Goal: Task Accomplishment & Management: Complete application form

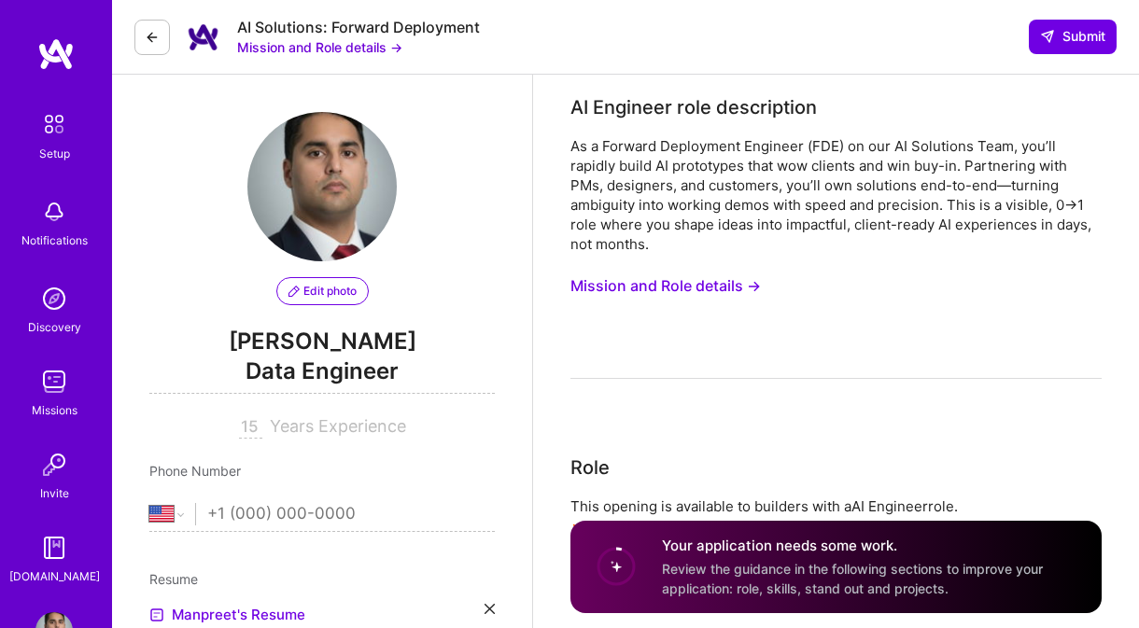
select select "US"
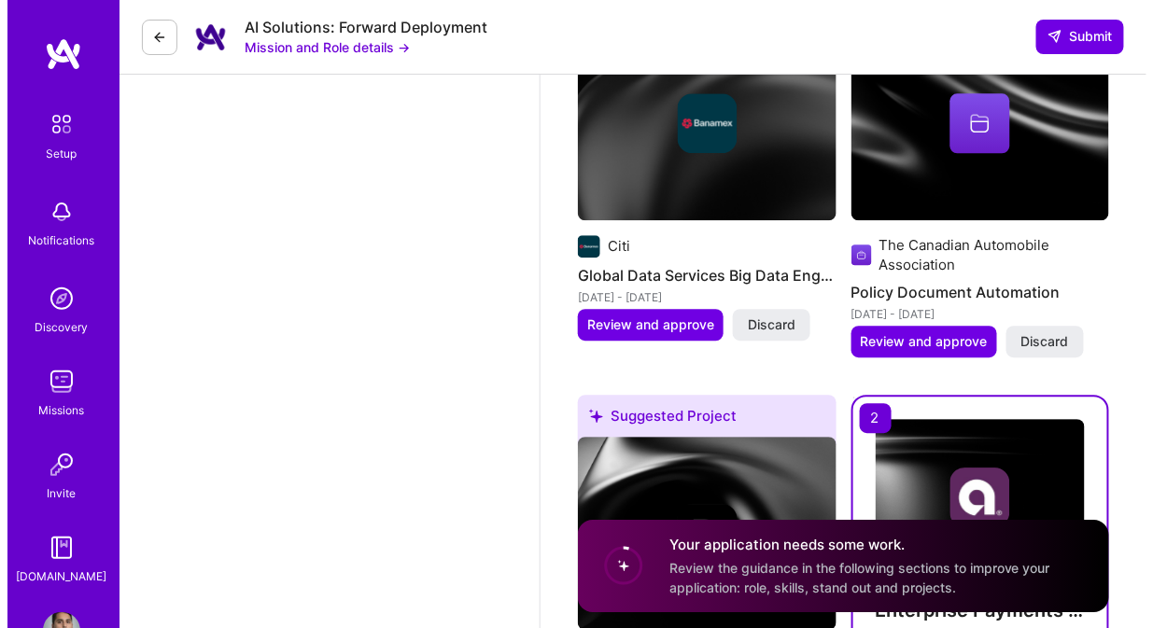
scroll to position [3283, 0]
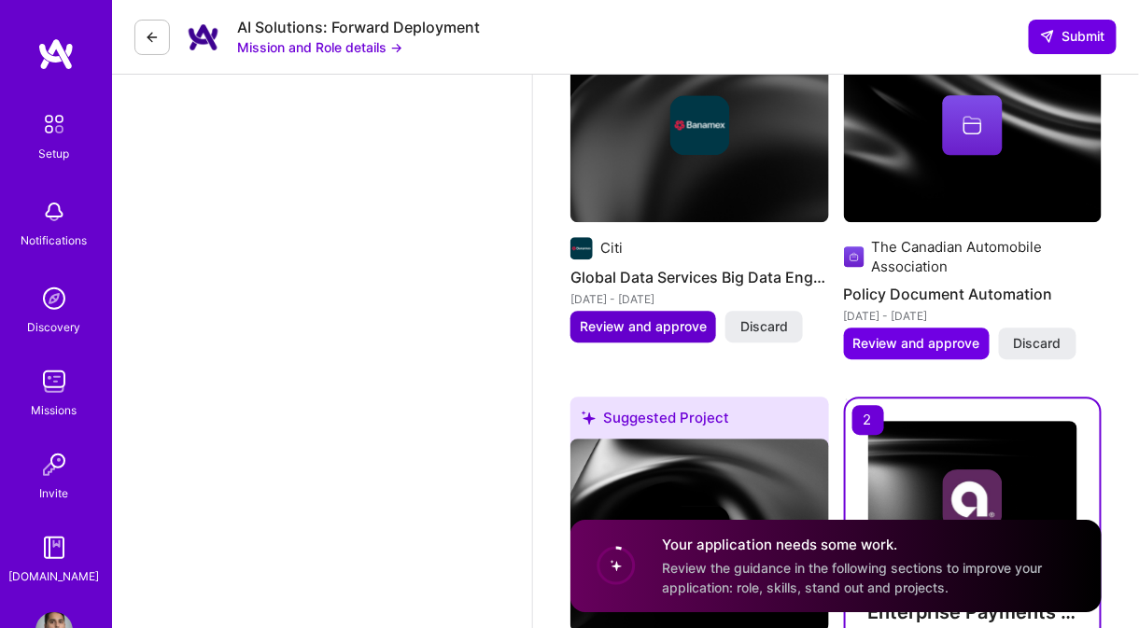
click at [666, 317] on span "Review and approve" at bounding box center [643, 326] width 127 height 19
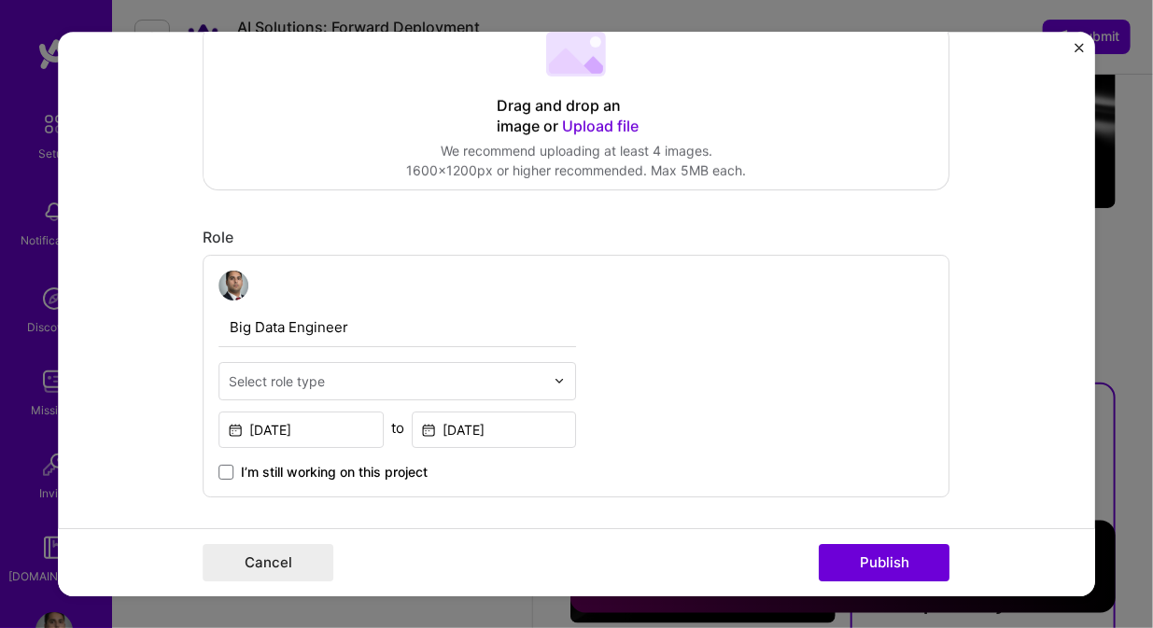
scroll to position [431, 0]
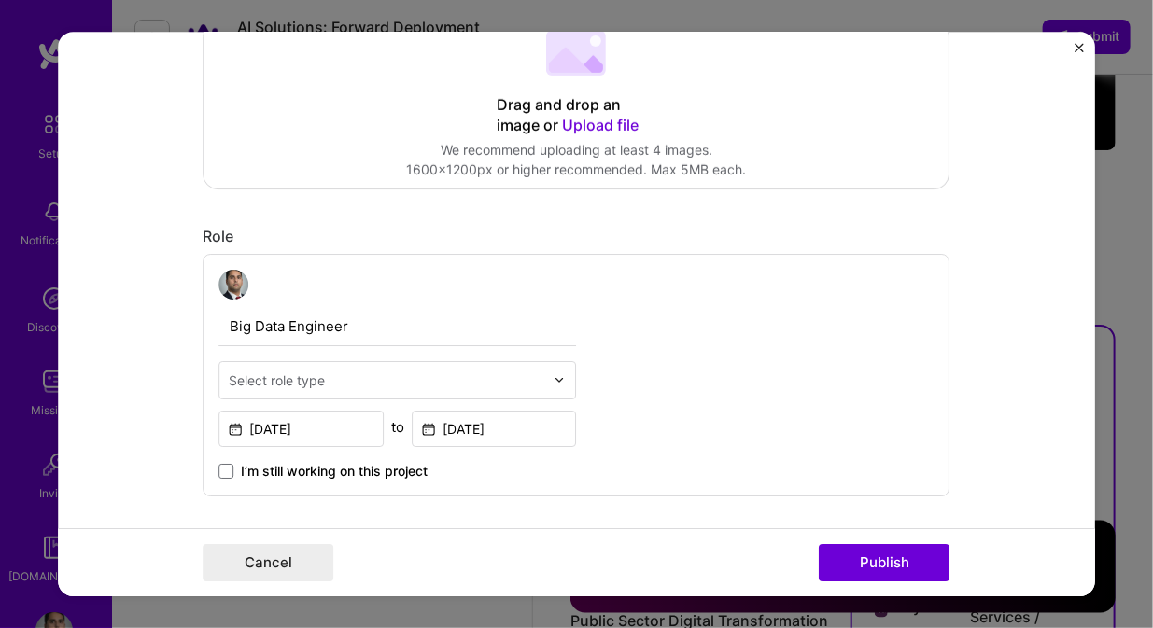
click at [453, 383] on input "text" at bounding box center [387, 381] width 315 height 20
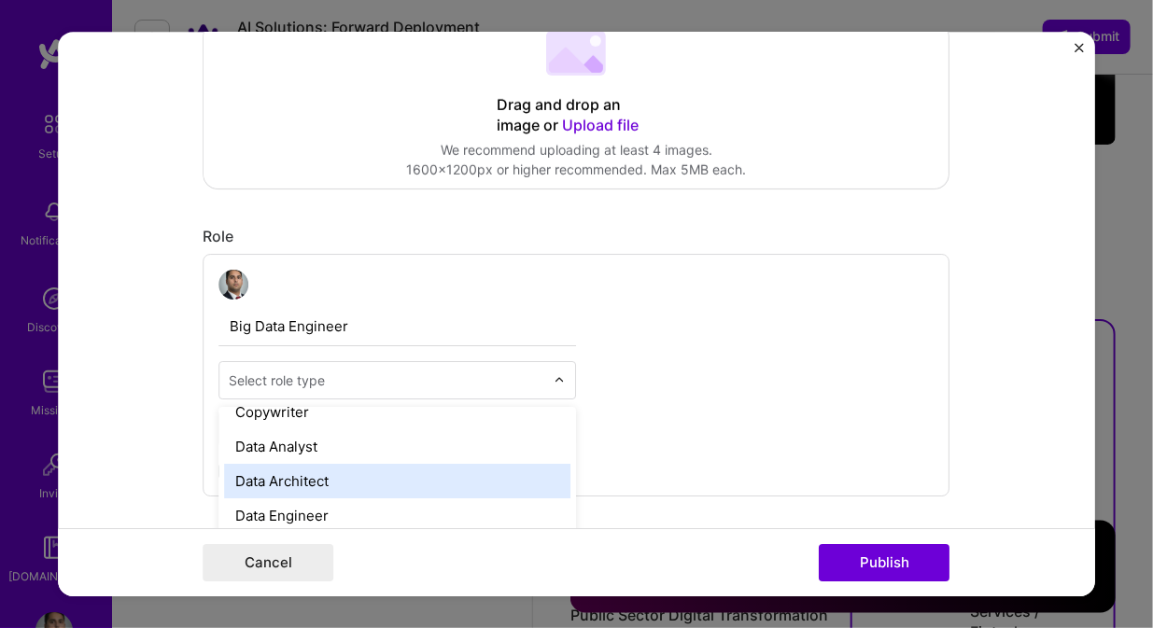
scroll to position [678, 0]
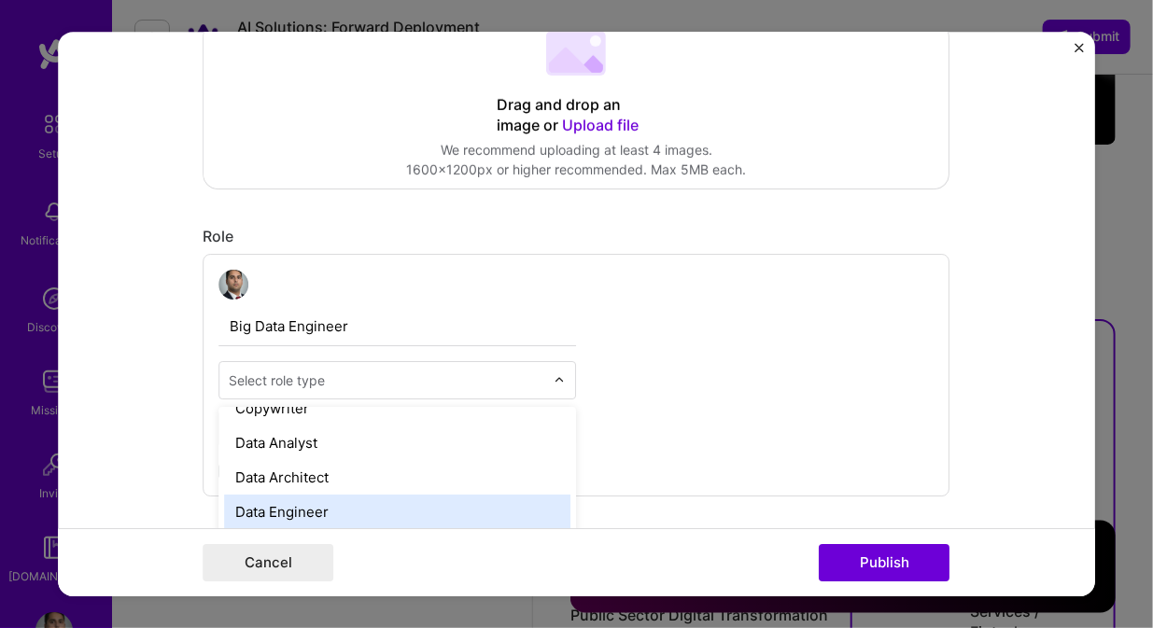
click at [407, 495] on div "Data Engineer" at bounding box center [398, 512] width 346 height 35
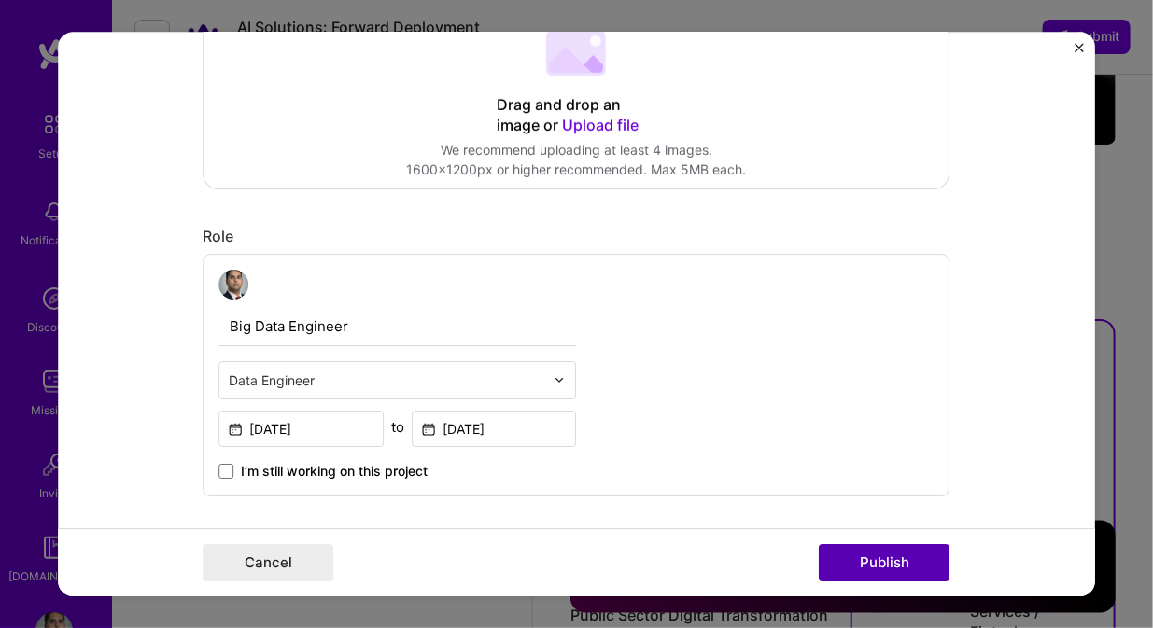
click at [837, 558] on button "Publish" at bounding box center [884, 562] width 131 height 37
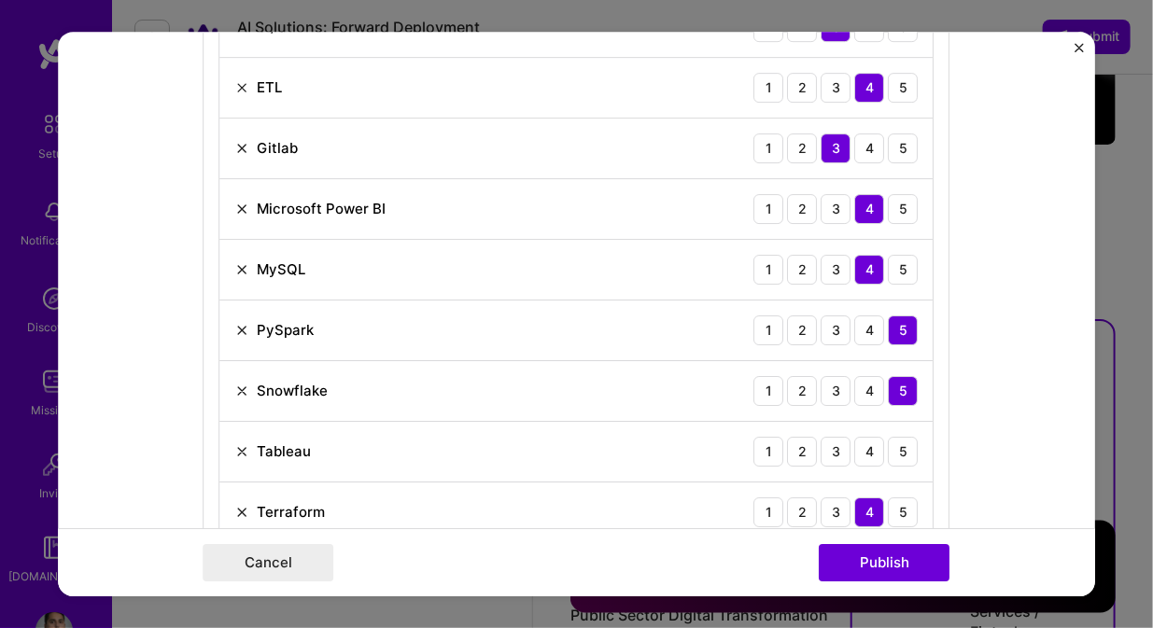
scroll to position [1095, 0]
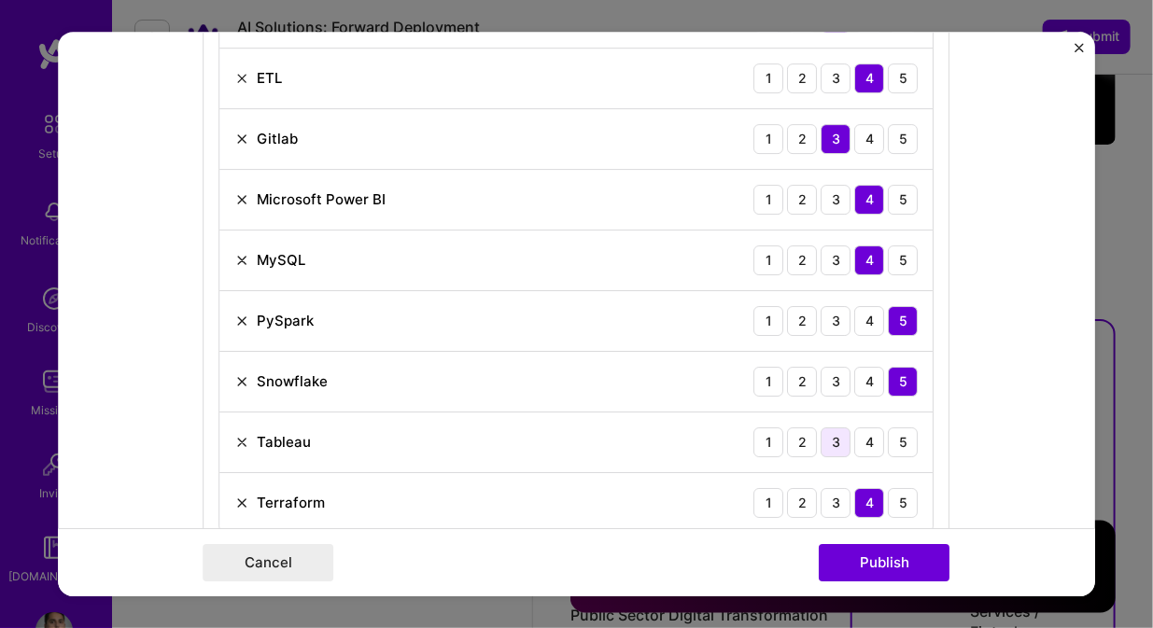
click at [832, 432] on div "3" at bounding box center [836, 442] width 30 height 30
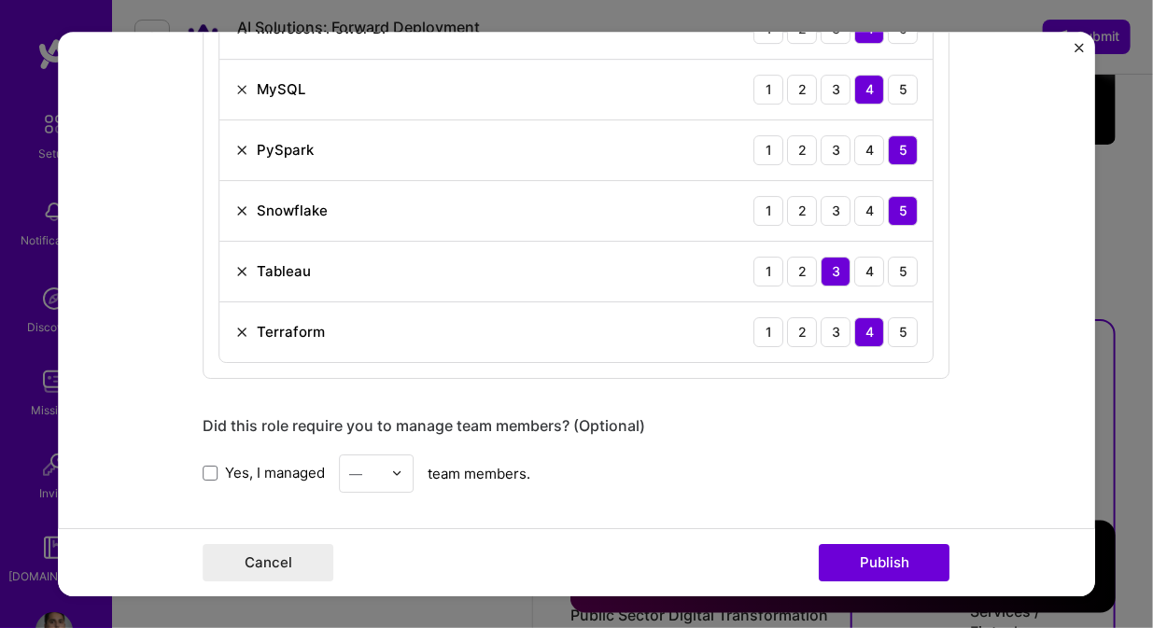
scroll to position [1270, 0]
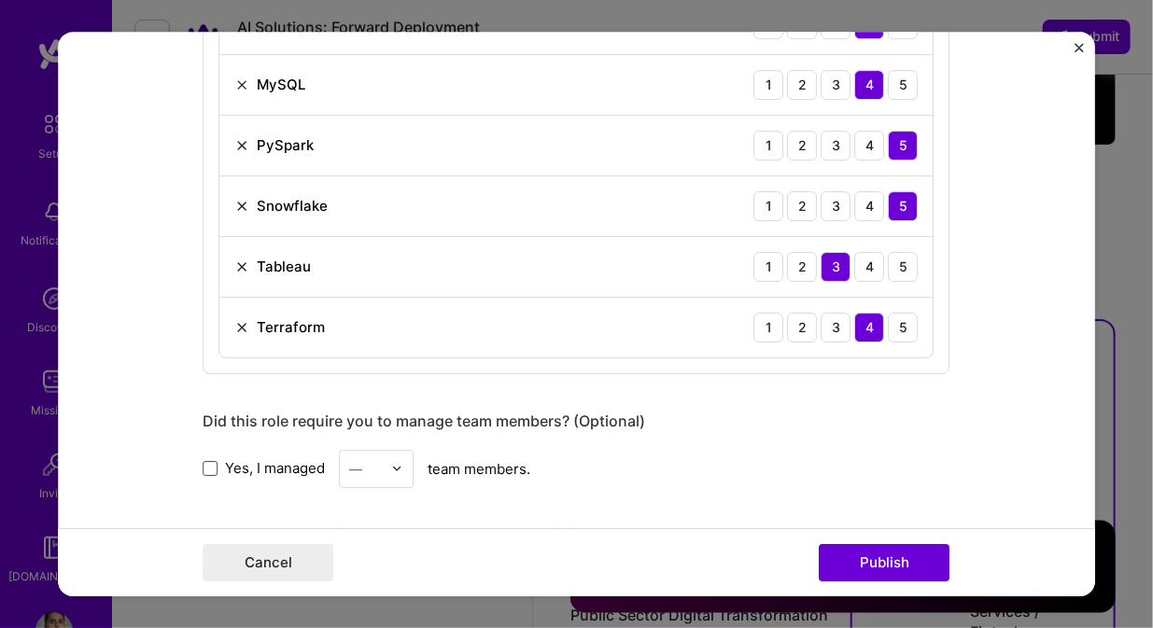
click at [203, 461] on span at bounding box center [210, 468] width 15 height 15
click at [0, 0] on input "Yes, I managed" at bounding box center [0, 0] width 0 height 0
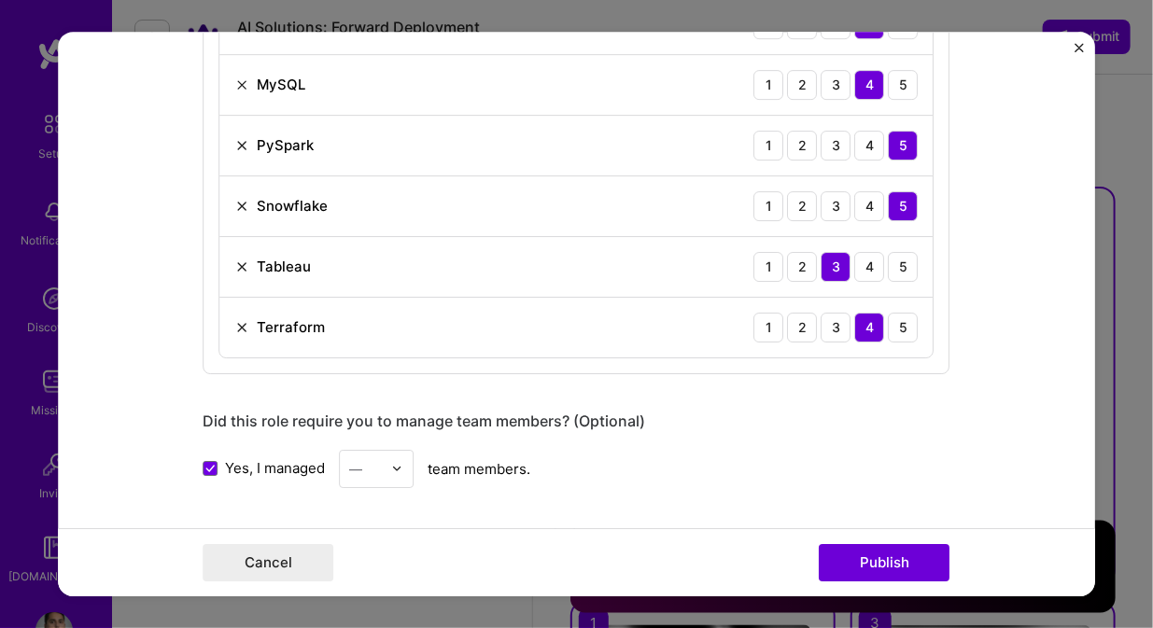
click at [356, 459] on div "—" at bounding box center [356, 469] width 13 height 20
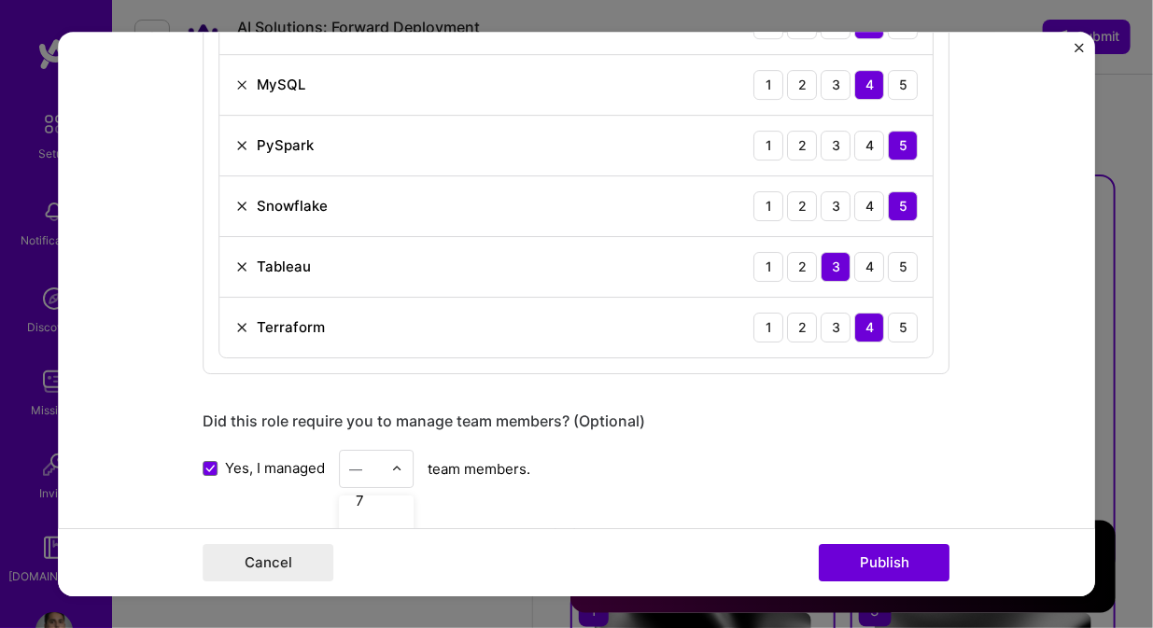
scroll to position [226, 0]
click at [371, 517] on div "8" at bounding box center [376, 534] width 63 height 35
click at [551, 450] on div "Yes, I managed 8 team members." at bounding box center [576, 469] width 747 height 38
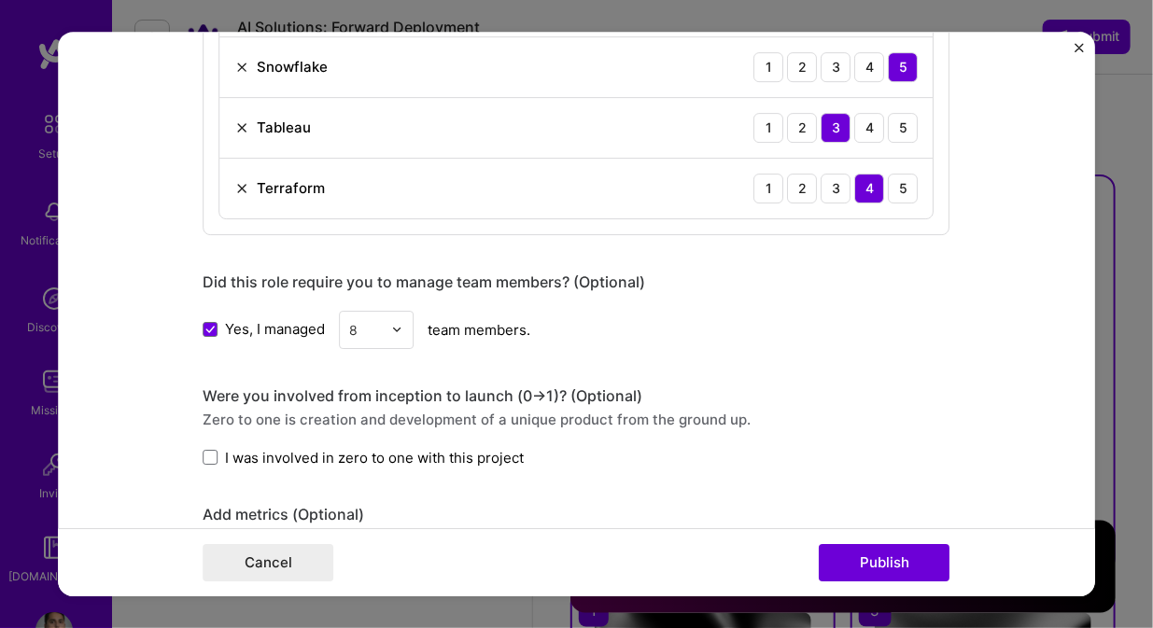
scroll to position [1413, 0]
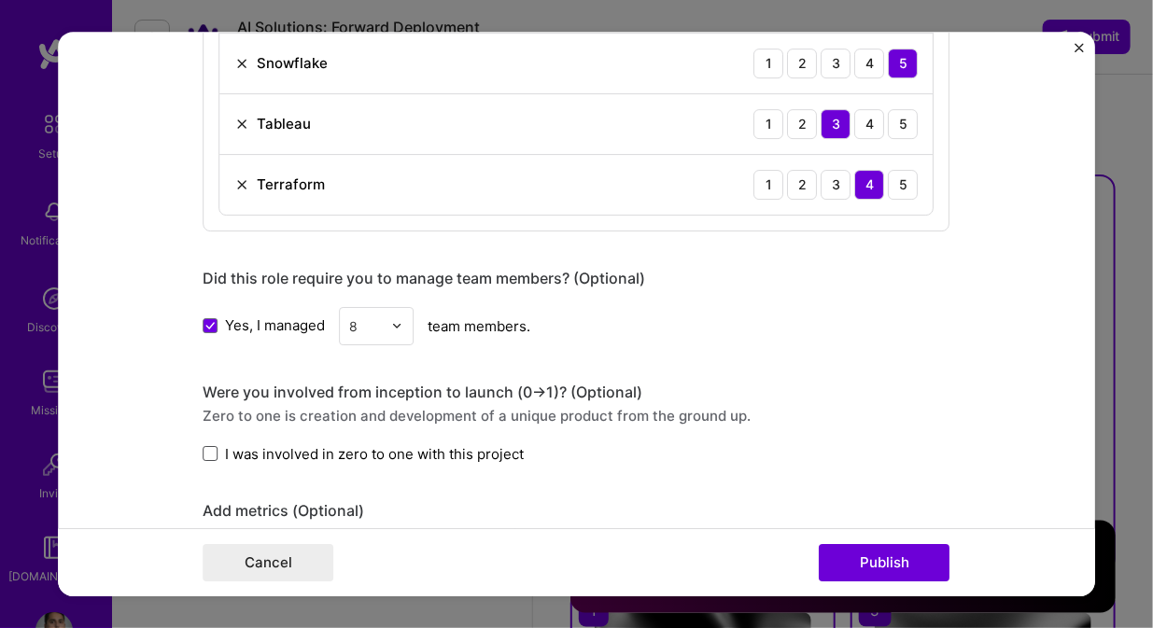
click at [203, 447] on span at bounding box center [210, 453] width 15 height 15
click at [0, 0] on input "I was involved in zero to one with this project" at bounding box center [0, 0] width 0 height 0
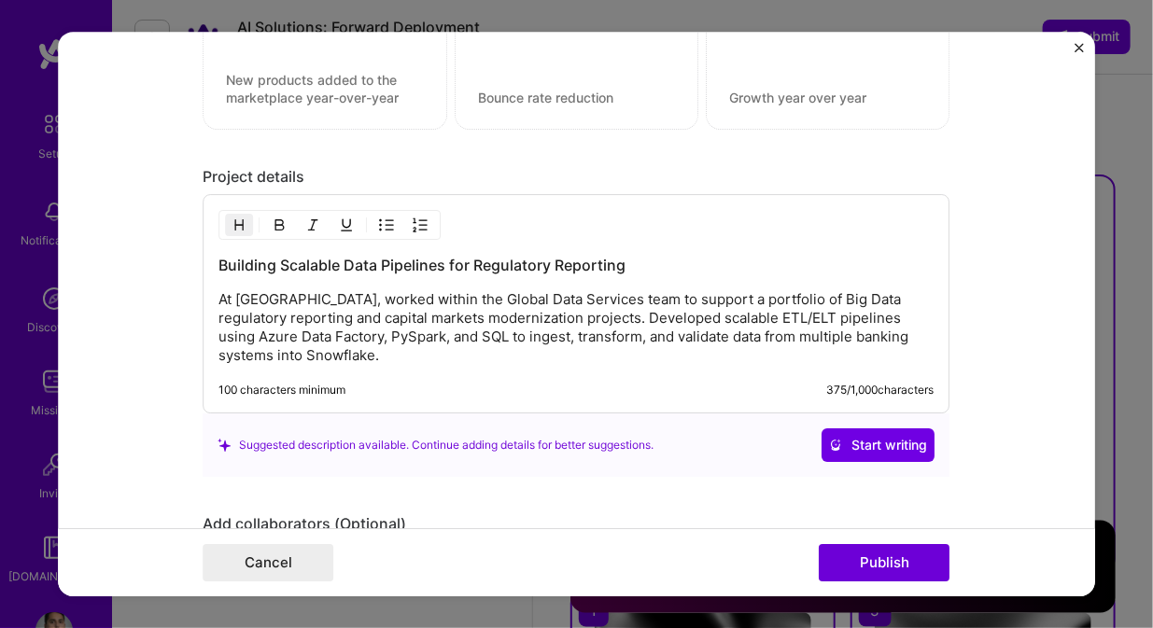
scroll to position [1996, 0]
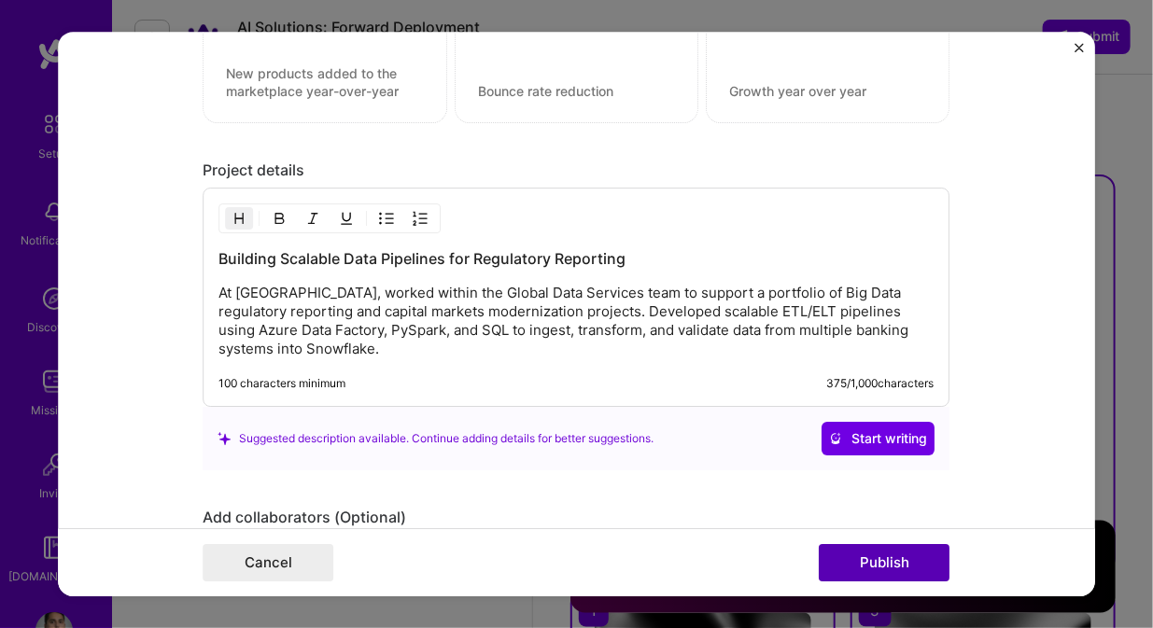
click at [881, 554] on button "Publish" at bounding box center [884, 562] width 131 height 37
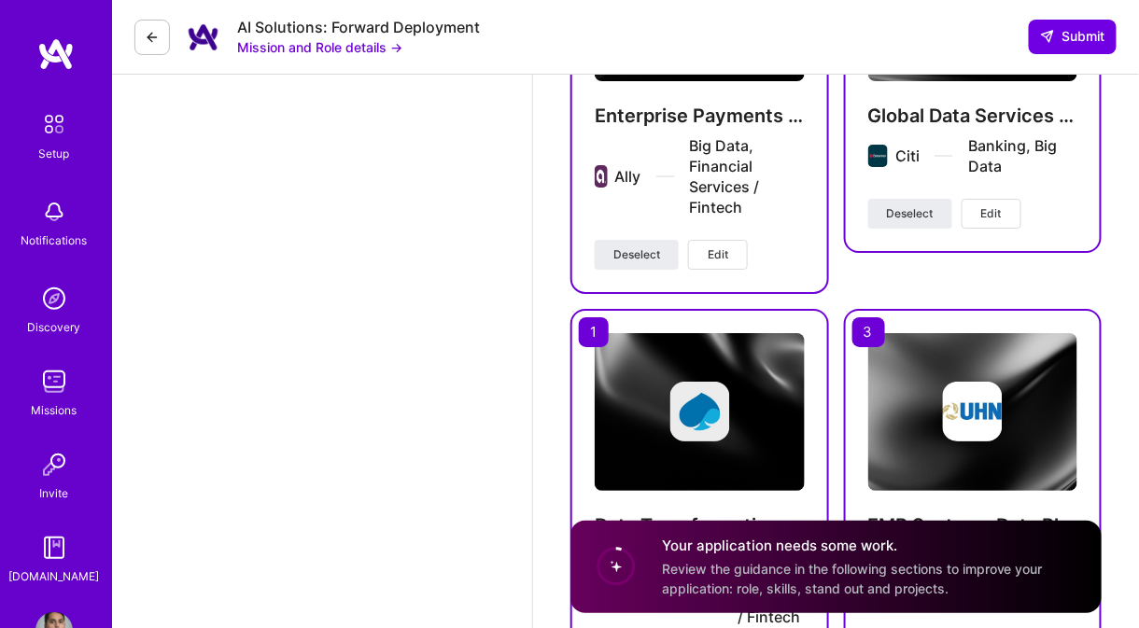
scroll to position [3993, 0]
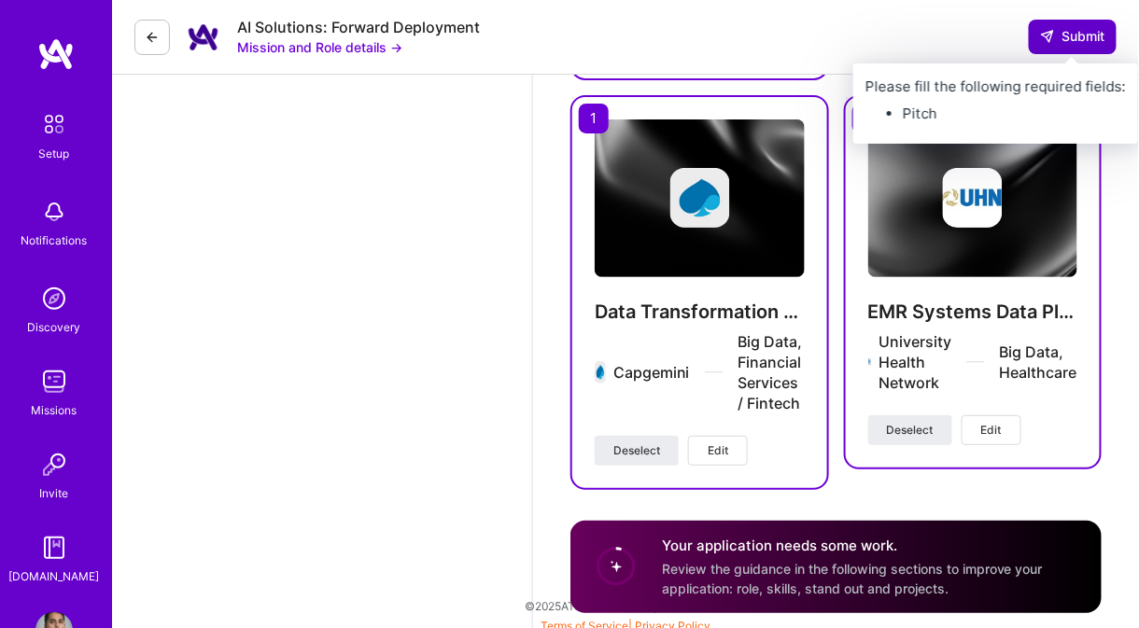
click at [1076, 47] on button "Submit" at bounding box center [1072, 37] width 88 height 34
click at [1064, 38] on span "Submit" at bounding box center [1072, 36] width 65 height 19
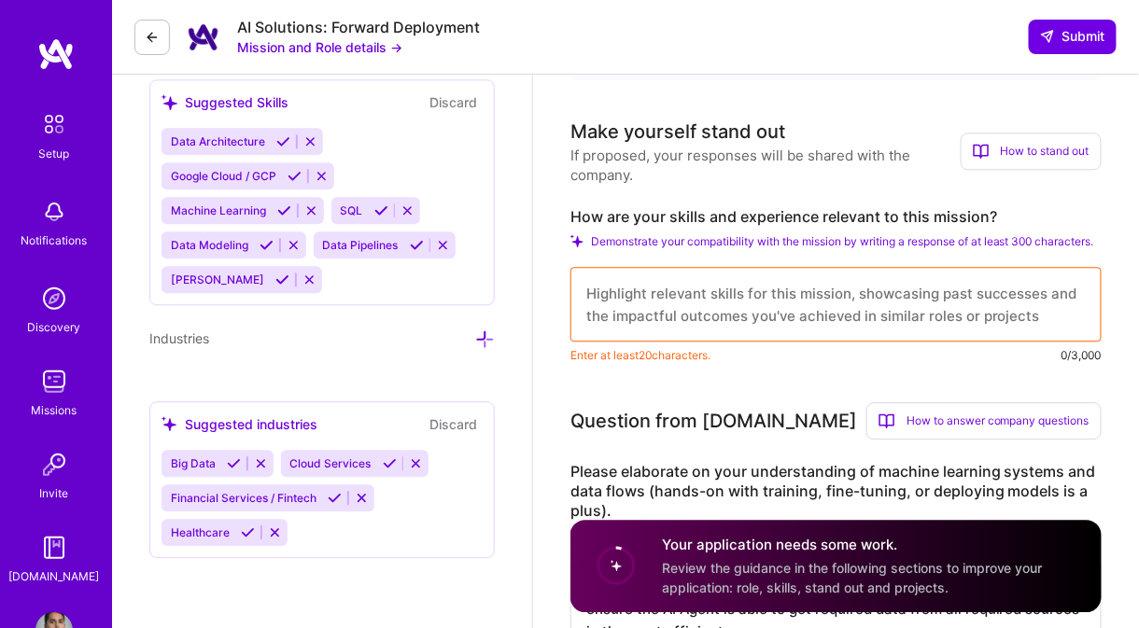
scroll to position [1217, 0]
click at [902, 293] on textarea at bounding box center [835, 305] width 531 height 75
click at [855, 299] on textarea at bounding box center [835, 305] width 531 height 75
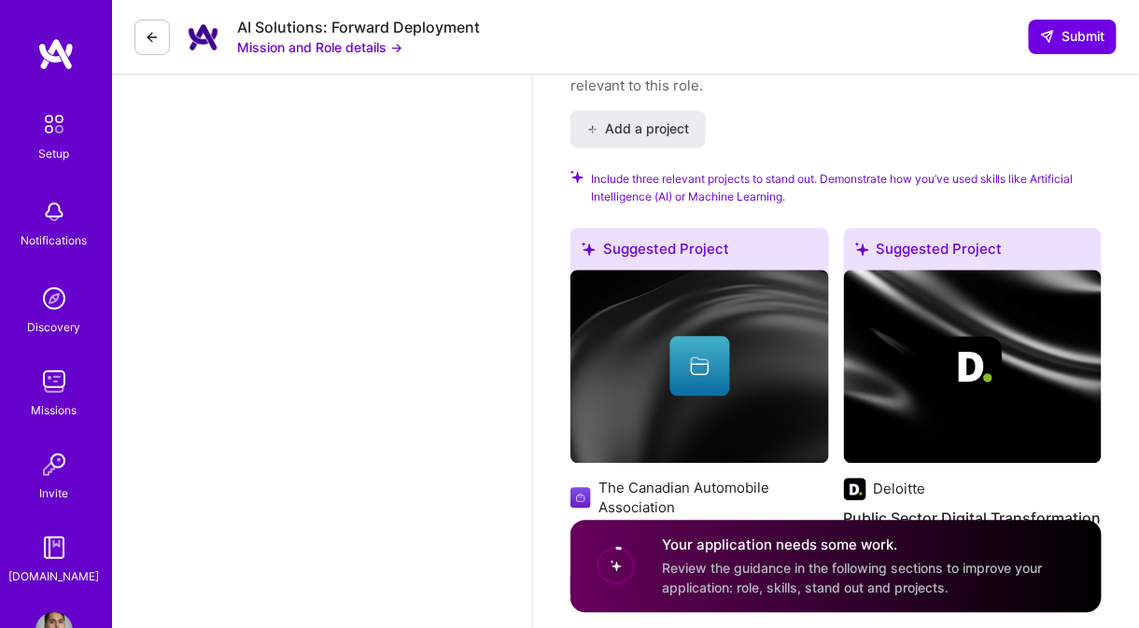
scroll to position [3105, 0]
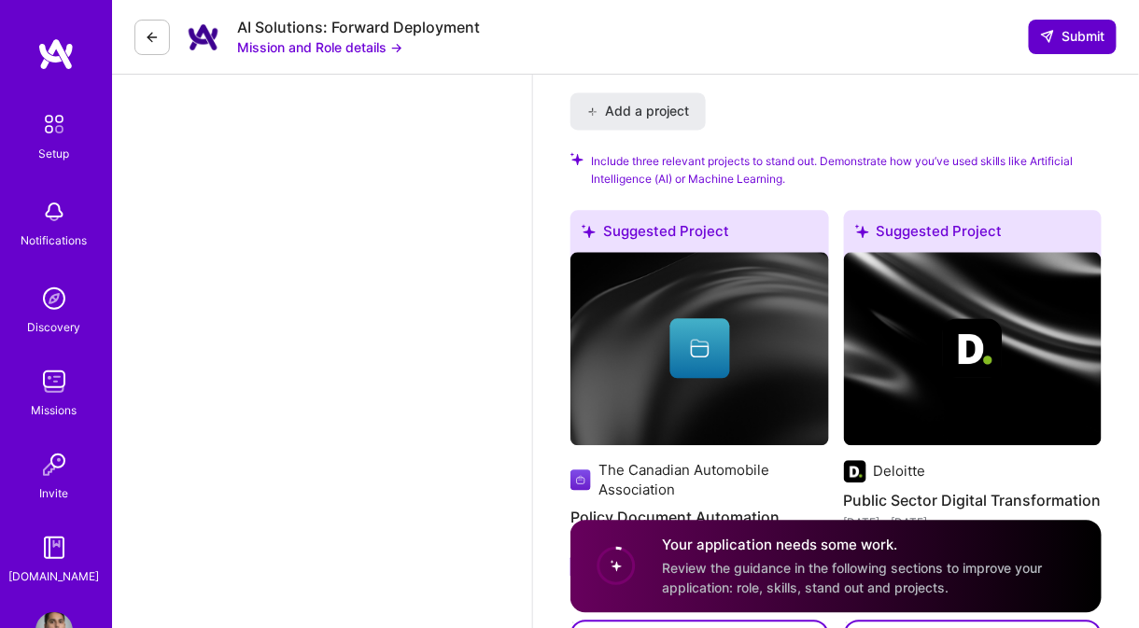
type textarea "Experienced Data Engineer with great experience of architecting, developing and…"
click at [1073, 23] on button "Submit" at bounding box center [1072, 37] width 88 height 34
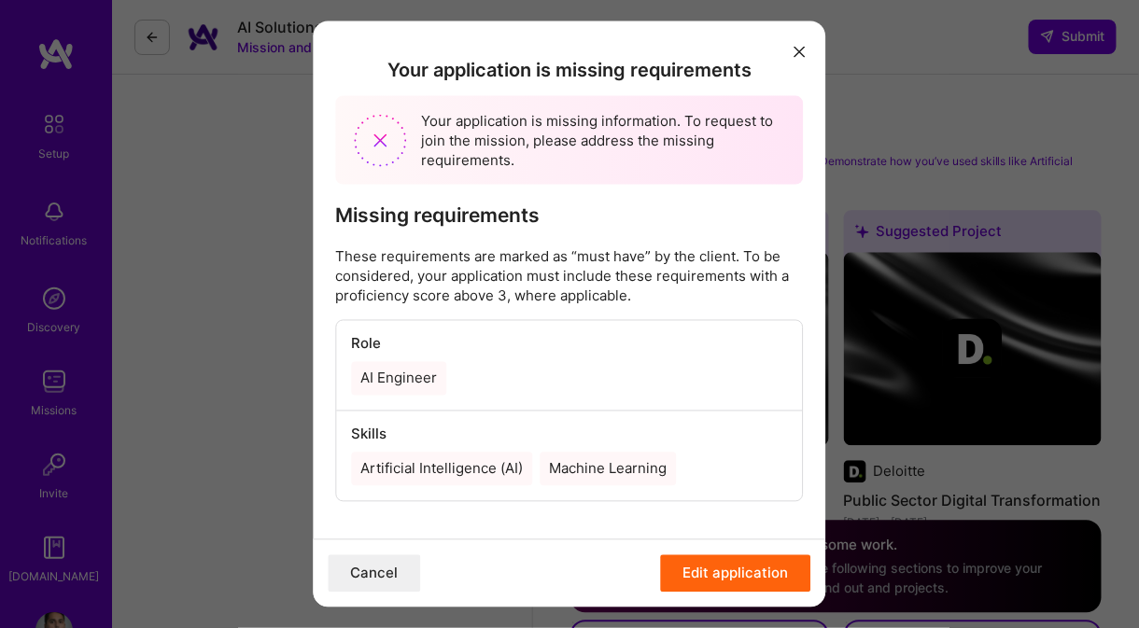
click at [700, 582] on button "Edit application" at bounding box center [736, 573] width 150 height 37
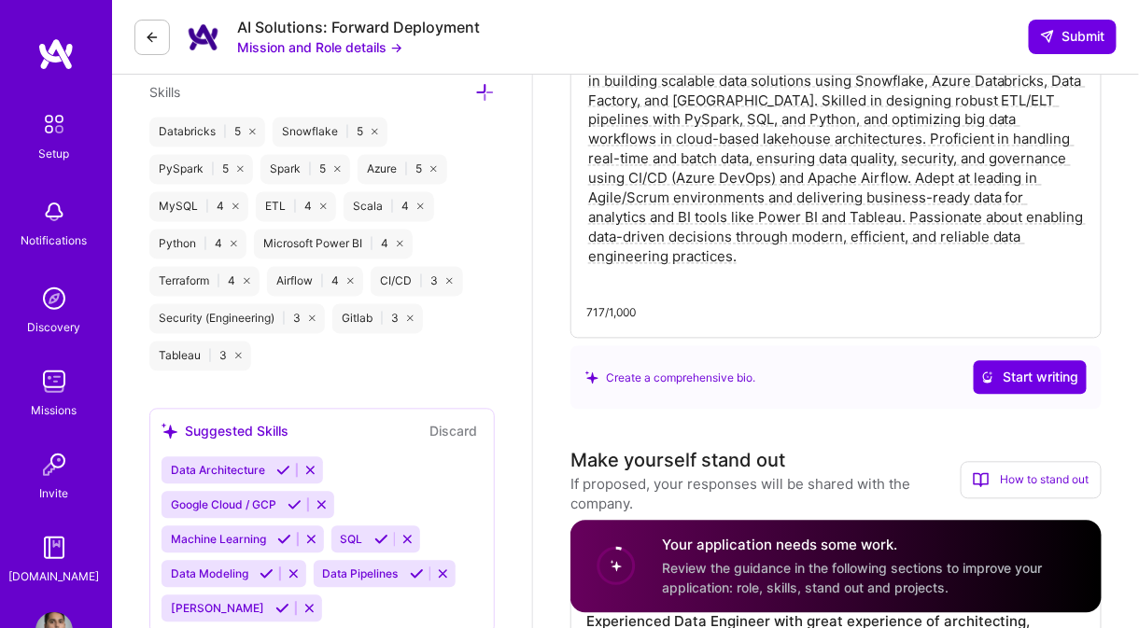
scroll to position [814, 0]
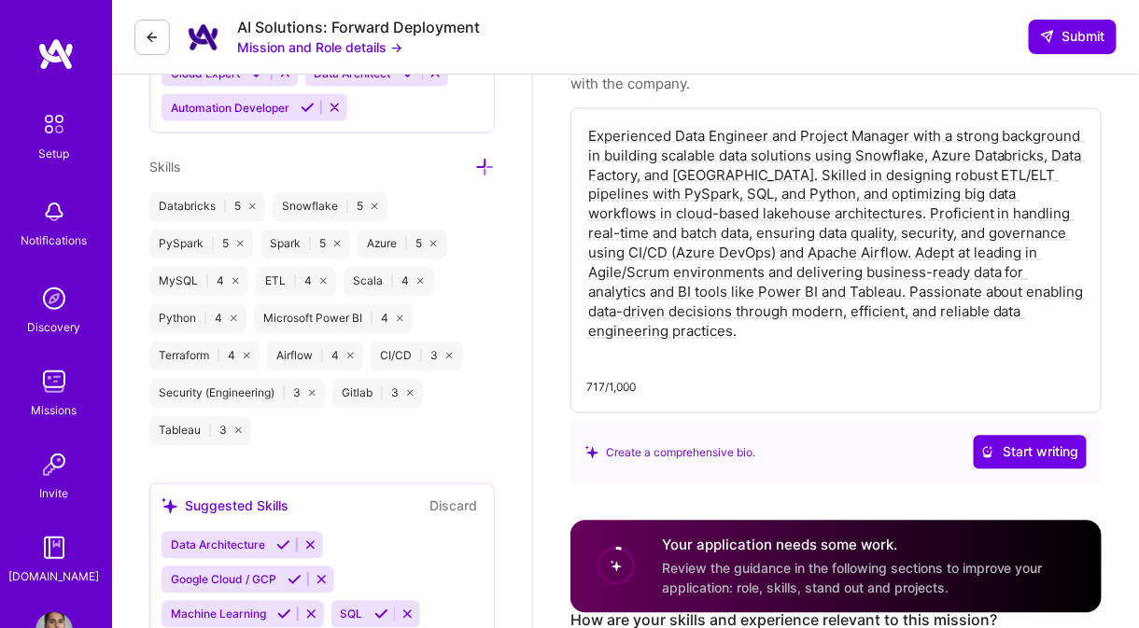
click at [481, 169] on icon at bounding box center [485, 168] width 20 height 20
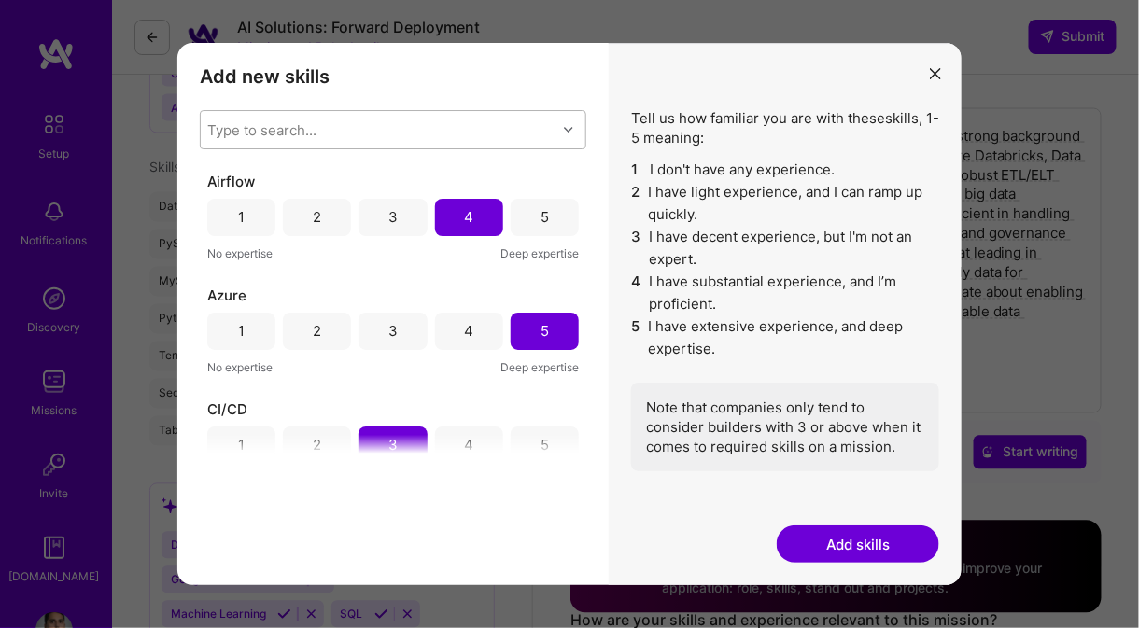
click at [286, 125] on div "Type to search..." at bounding box center [262, 129] width 109 height 20
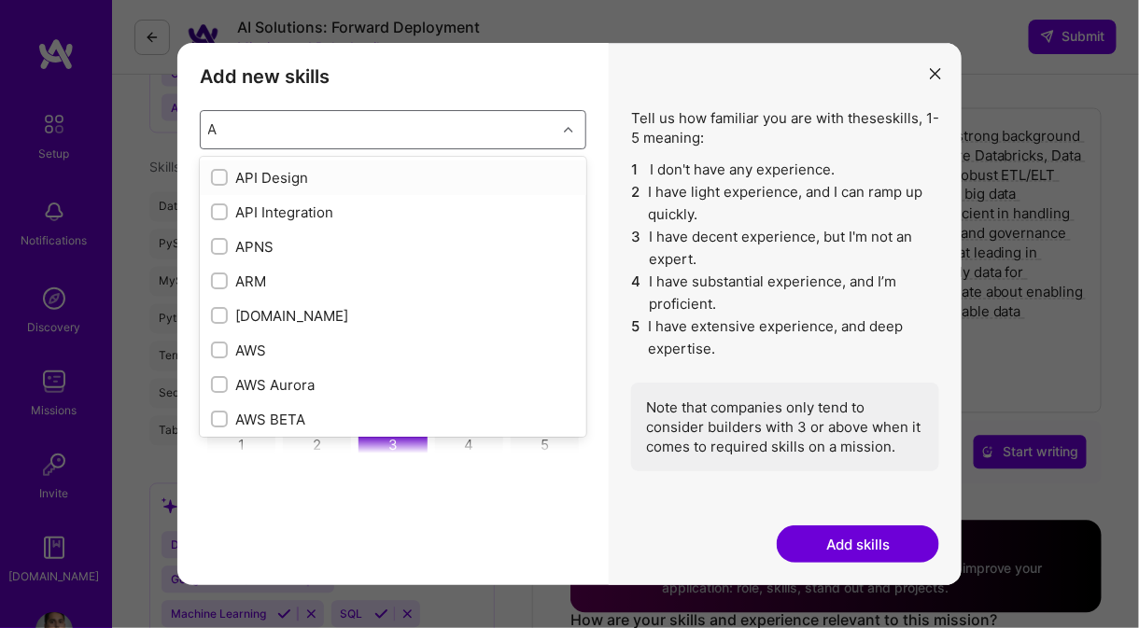
type input "AI"
checkbox input "true"
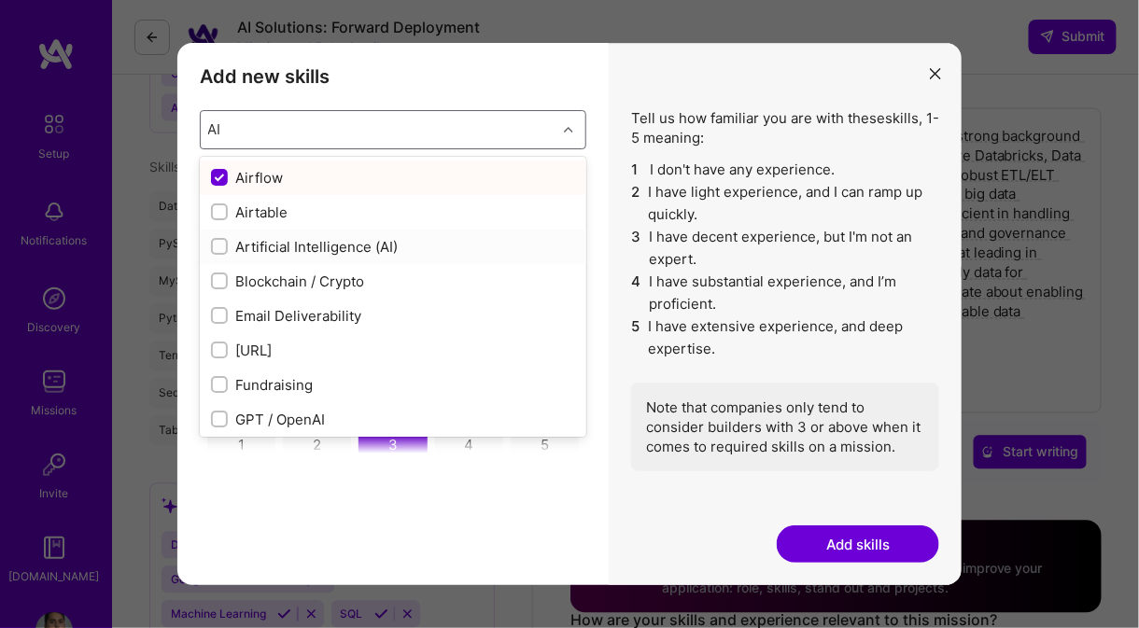
click at [268, 240] on div "Artificial Intelligence (AI)" at bounding box center [393, 247] width 364 height 20
checkbox input "false"
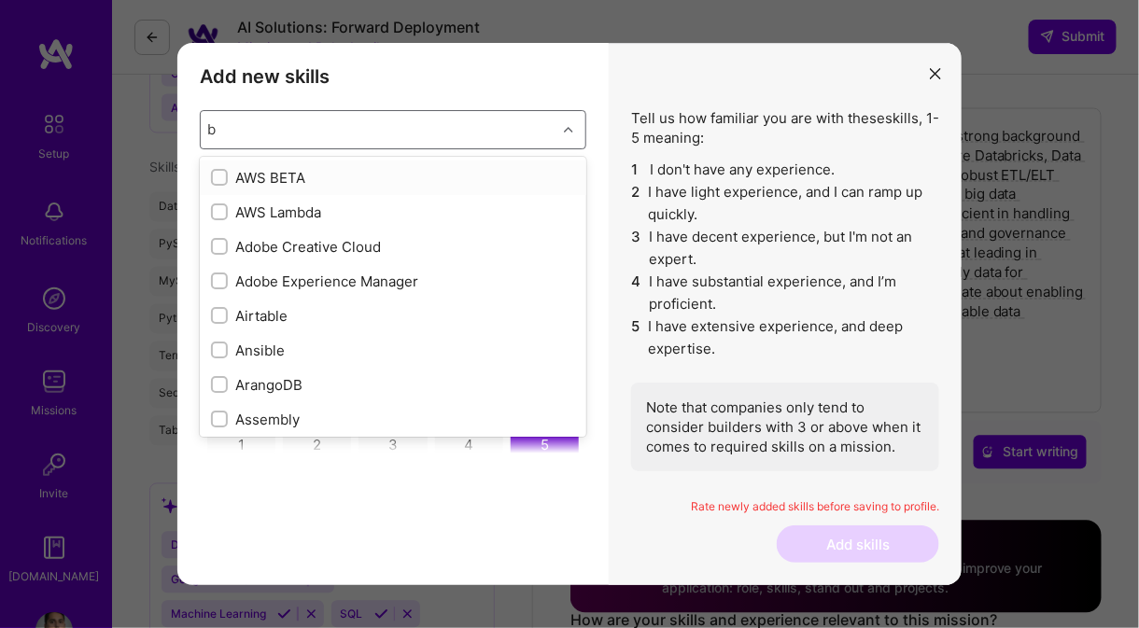
type input "bl"
checkbox input "true"
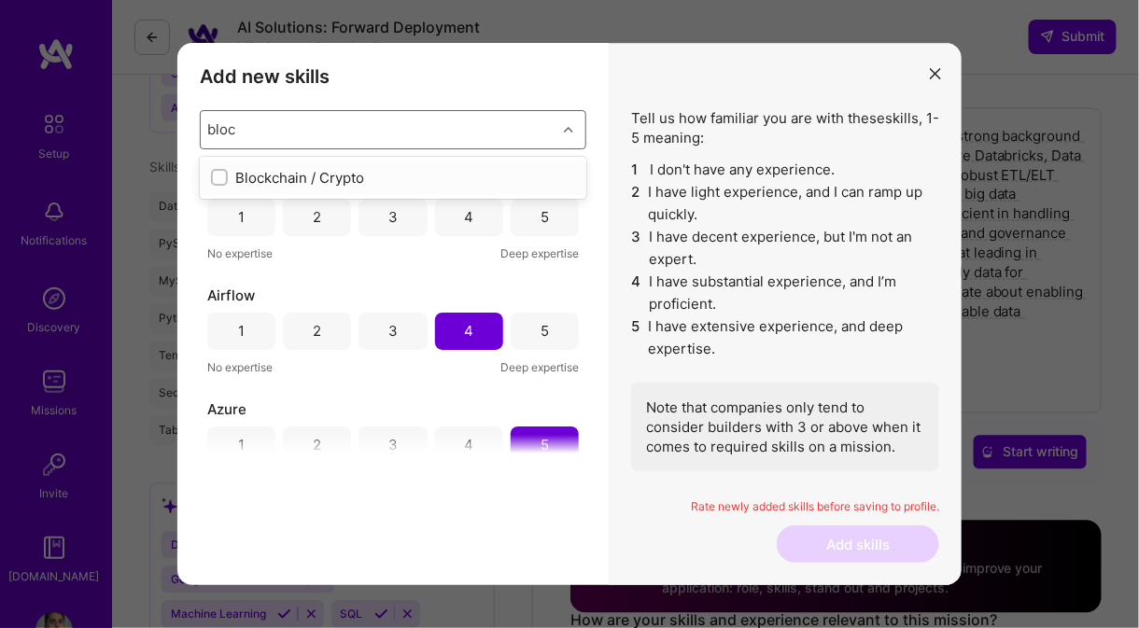
type input "block"
click at [218, 172] on input "modal" at bounding box center [221, 178] width 13 height 13
checkbox input "false"
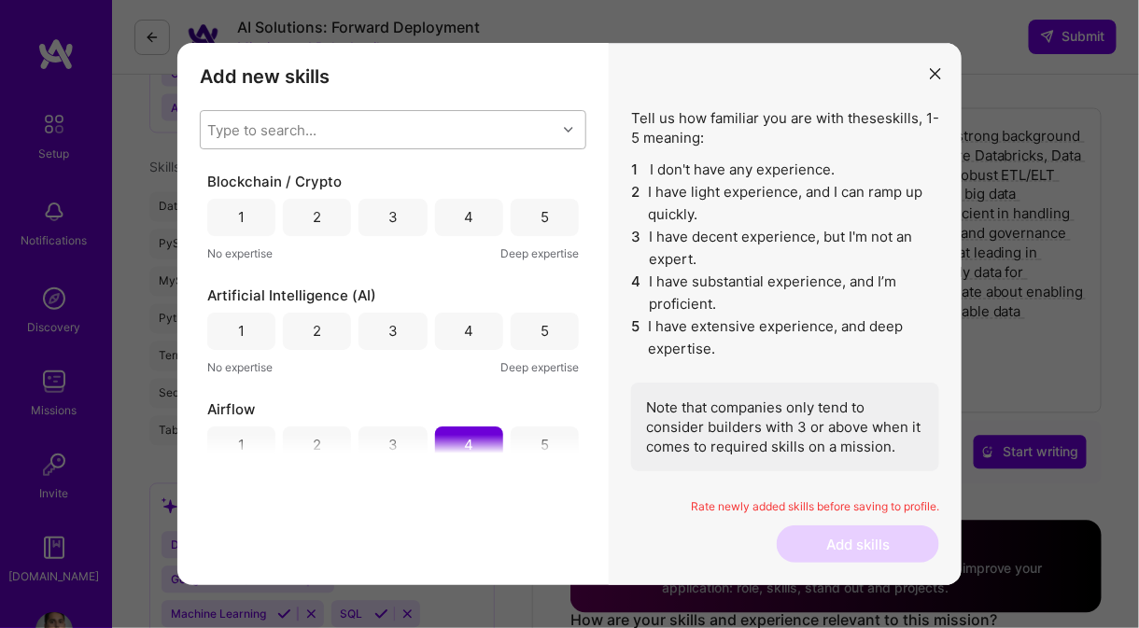
click at [693, 468] on div "Note that companies only tend to consider builders with 3 or above when it come…" at bounding box center [785, 427] width 308 height 89
click at [478, 333] on div "4" at bounding box center [469, 331] width 68 height 37
click at [394, 212] on div "3" at bounding box center [392, 217] width 68 height 37
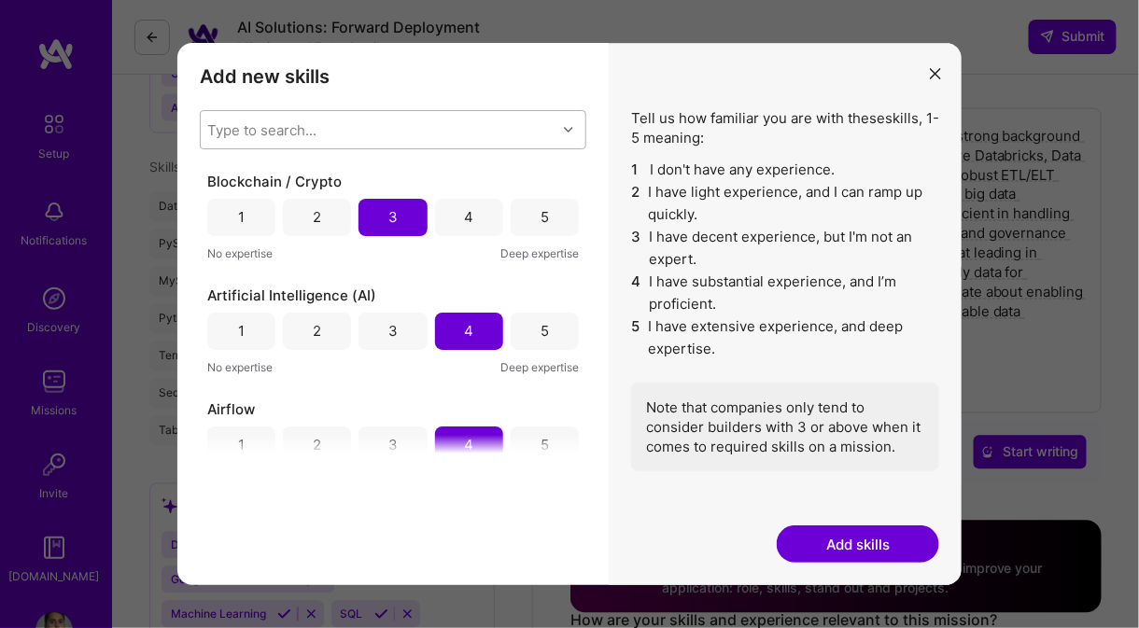
scroll to position [69, 0]
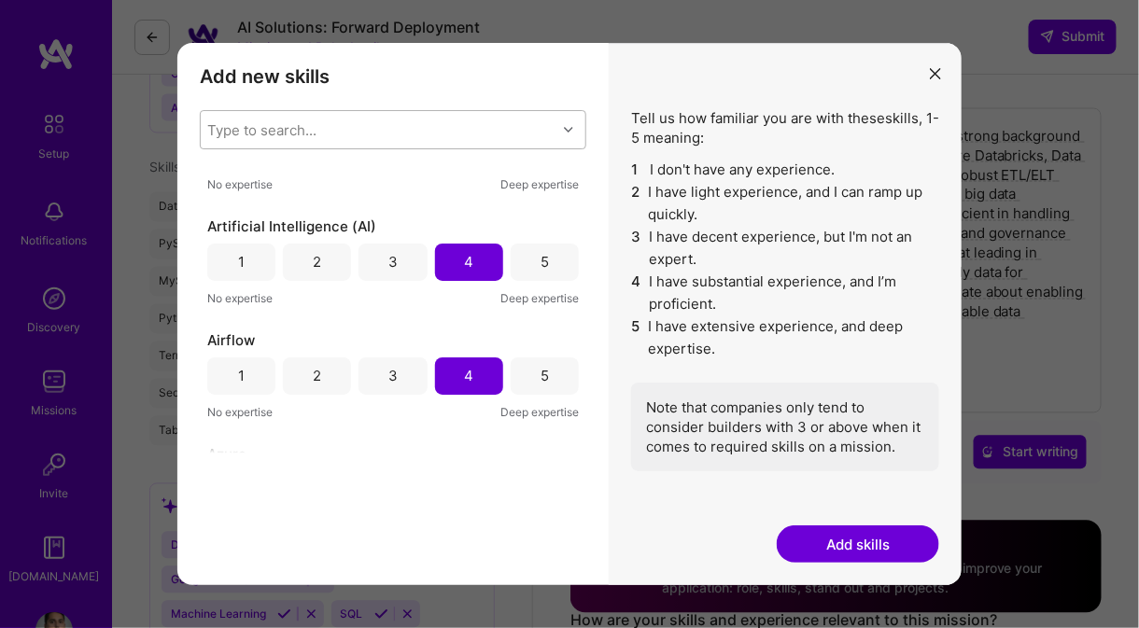
click at [866, 542] on button "Add skills" at bounding box center [857, 543] width 162 height 37
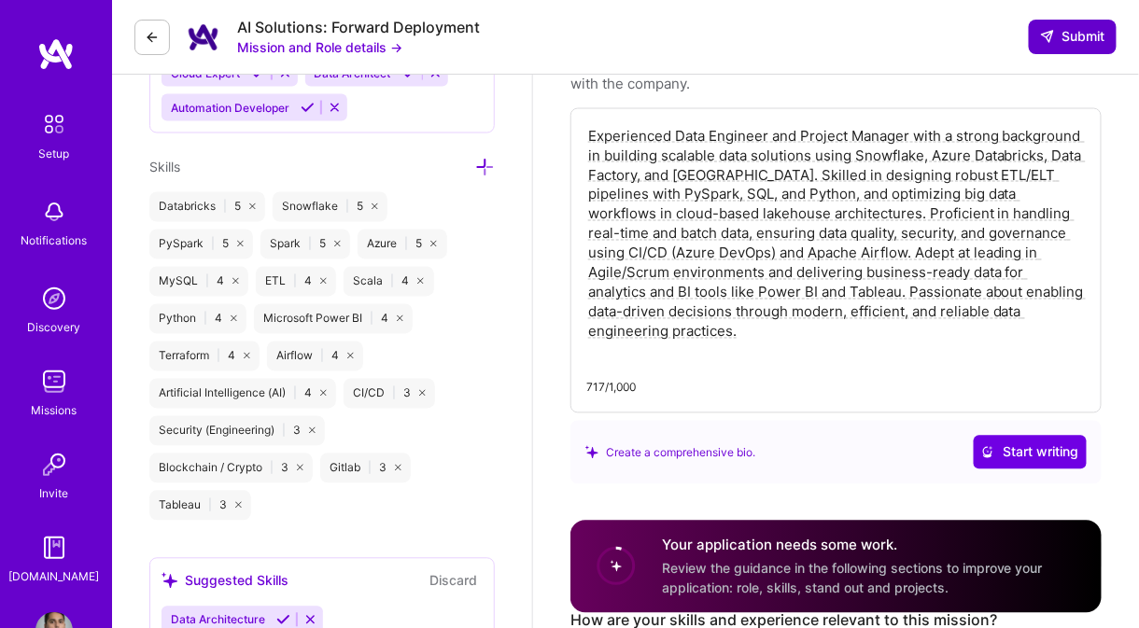
click at [1079, 26] on button "Submit" at bounding box center [1072, 37] width 88 height 34
